Goal: Task Accomplishment & Management: Manage account settings

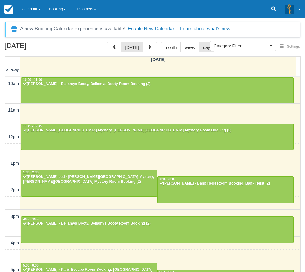
select select
click at [28, 12] on link "Calendar" at bounding box center [30, 9] width 27 height 18
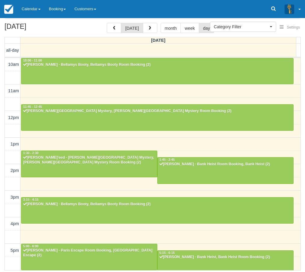
scroll to position [120, 0]
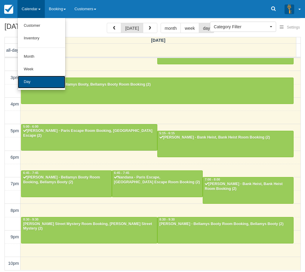
click at [34, 84] on link "Day" at bounding box center [42, 82] width 48 height 13
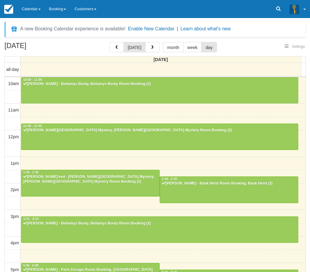
select select
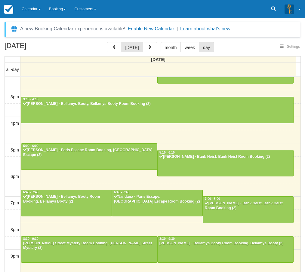
select select
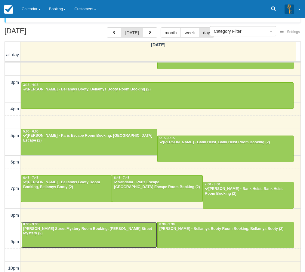
scroll to position [19, 0]
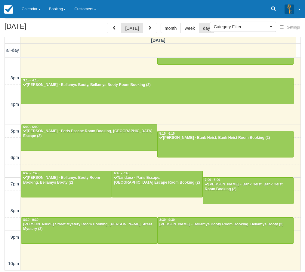
click at [4, 226] on div "October 10, 2025 today month week day Friday all-day 10am 11am 12pm 1pm 2pm 3pm…" at bounding box center [152, 147] width 305 height 248
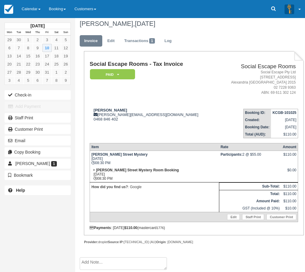
scroll to position [5, 0]
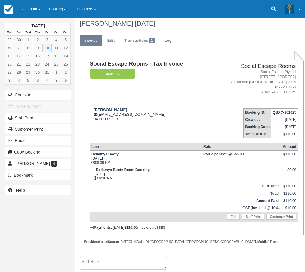
scroll to position [5, 0]
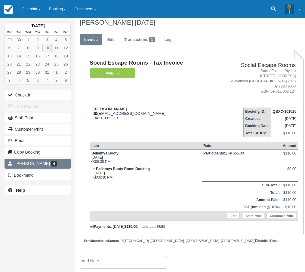
click at [54, 164] on link "Sandeep Dhillon 4" at bounding box center [38, 164] width 66 height 10
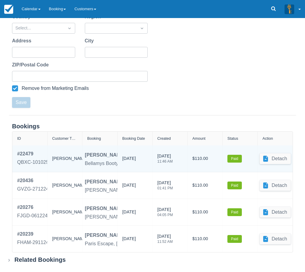
scroll to position [166, 0]
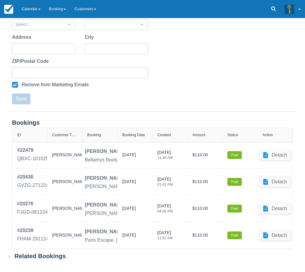
click at [8, 204] on div "Bookings ID Customer Type Booking Booking Date Created Amount Status Action # 2…" at bounding box center [152, 184] width 291 height 130
